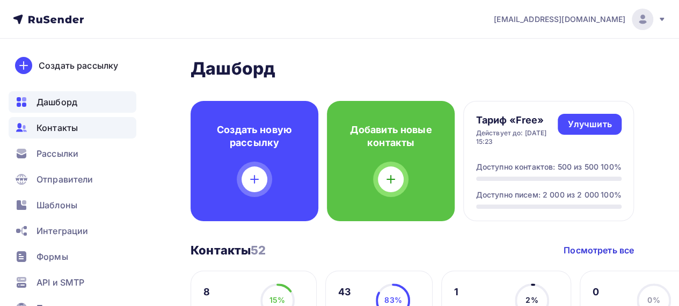
scroll to position [161, 0]
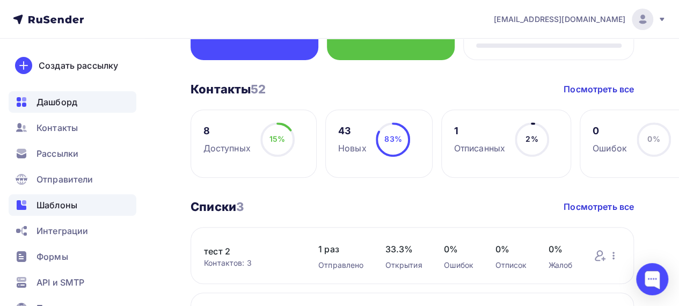
click at [60, 203] on span "Шаблоны" at bounding box center [57, 205] width 41 height 13
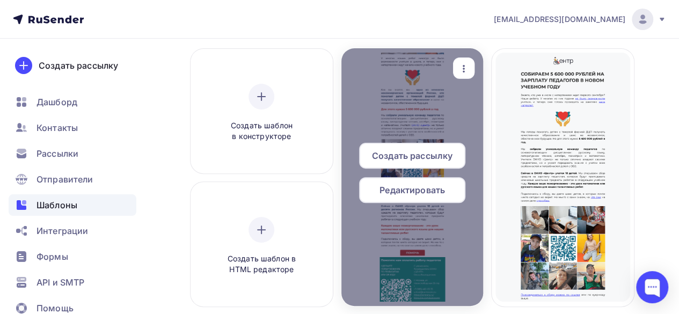
scroll to position [107, 0]
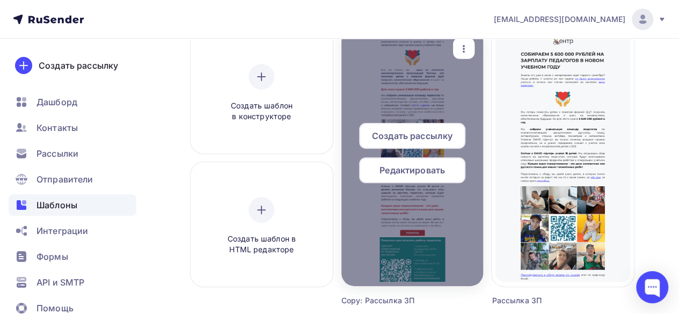
click at [421, 171] on span "Редактировать" at bounding box center [413, 170] width 66 height 13
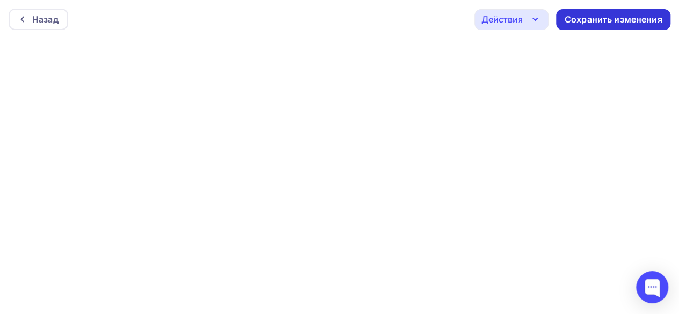
click at [591, 25] on div "Сохранить изменения" at bounding box center [613, 19] width 114 height 21
